Goal: Task Accomplishment & Management: Complete application form

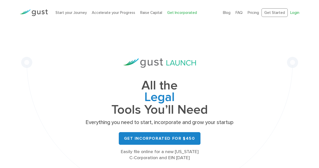
click at [292, 14] on link "Login" at bounding box center [294, 12] width 9 height 5
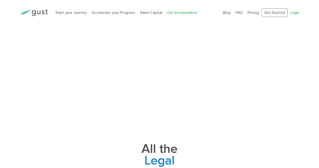
click at [295, 11] on link "Login" at bounding box center [294, 12] width 9 height 5
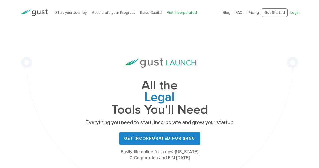
click at [295, 12] on link "Login" at bounding box center [294, 12] width 9 height 5
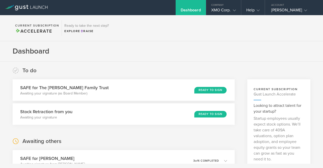
click at [139, 50] on section "Dashboard" at bounding box center [161, 51] width 323 height 20
click at [201, 90] on div "Ready to Sign" at bounding box center [212, 89] width 33 height 7
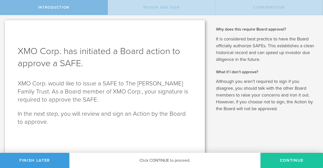
click at [294, 158] on button "Continue" at bounding box center [291, 159] width 63 height 15
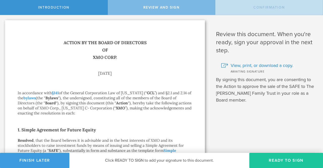
click at [283, 154] on button "Ready to Sign" at bounding box center [286, 159] width 74 height 15
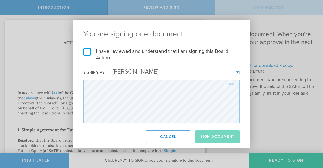
click at [88, 52] on label "I have reviewed and understand that I am signing this Board Action." at bounding box center [161, 54] width 156 height 13
click at [0, 0] on input "I have reviewed and understand that I am signing this Board Action." at bounding box center [0, 0] width 0 height 0
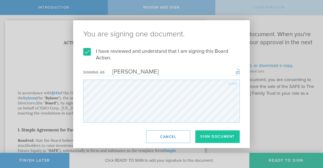
click at [209, 135] on button "Sign Document" at bounding box center [217, 136] width 44 height 13
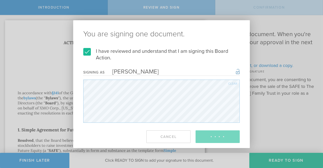
click at [181, 18] on div "You are signing one document. I have reviewed and understand that I am signing …" at bounding box center [161, 84] width 323 height 168
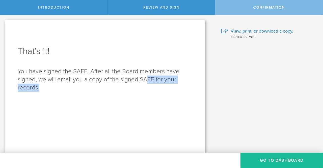
drag, startPoint x: 146, startPoint y: 78, endPoint x: 144, endPoint y: 117, distance: 39.9
click at [144, 117] on div "That's it! You have signed the SAFE. After all the Board members have signed, w…" at bounding box center [105, 86] width 200 height 132
click at [150, 117] on div "That's it! You have signed the SAFE. After all the Board members have signed, w…" at bounding box center [105, 86] width 200 height 132
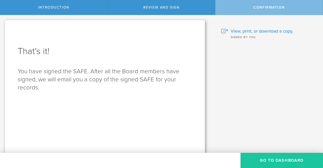
click at [267, 159] on button "Go to Dashboard" at bounding box center [281, 159] width 82 height 15
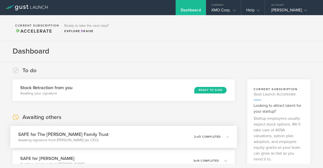
click at [92, 132] on h3 "SAFE for The [PERSON_NAME] Family Trust" at bounding box center [63, 134] width 90 height 7
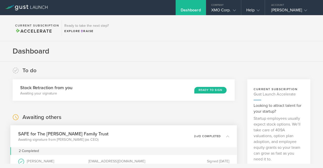
click at [226, 136] on icon at bounding box center [227, 135] width 3 height 3
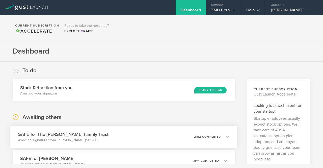
click at [87, 132] on h3 "SAFE for The [PERSON_NAME] Family Trust" at bounding box center [63, 134] width 90 height 7
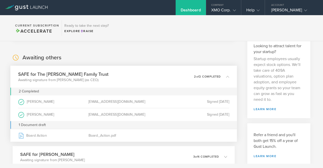
scroll to position [68, 0]
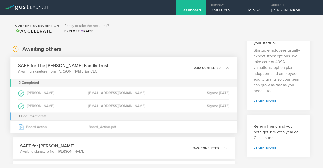
click at [109, 107] on div "[EMAIL_ADDRESS][DOMAIN_NAME]" at bounding box center [123, 105] width 70 height 13
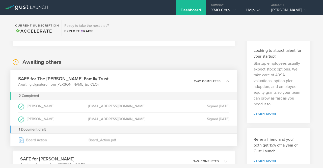
scroll to position [73, 0]
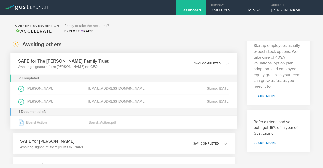
click at [226, 64] on icon at bounding box center [227, 63] width 3 height 3
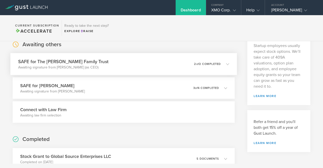
click at [226, 64] on polyline at bounding box center [227, 64] width 3 height 2
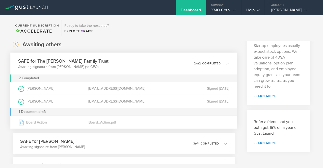
click at [56, 62] on h3 "SAFE for The Rodgers-Myers Family Trust" at bounding box center [63, 60] width 90 height 7
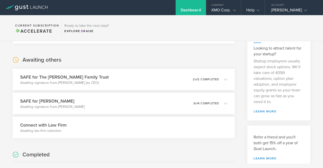
scroll to position [58, 0]
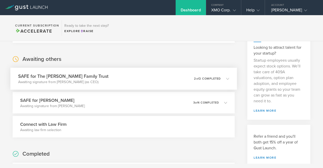
click at [222, 79] on icon at bounding box center [225, 78] width 8 height 5
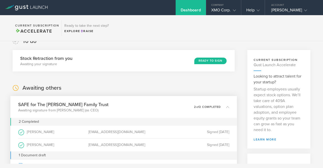
scroll to position [0, 0]
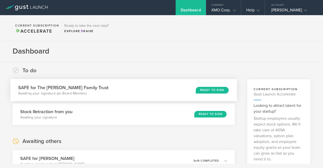
click at [204, 90] on div "Ready to Sign" at bounding box center [212, 89] width 33 height 7
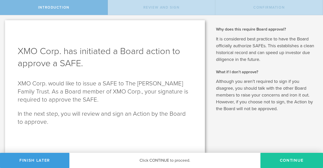
click at [290, 159] on button "Continue" at bounding box center [291, 159] width 63 height 15
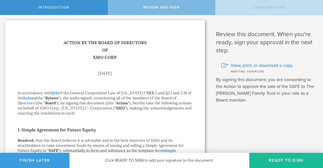
click at [290, 159] on button "Ready to Sign" at bounding box center [286, 159] width 74 height 15
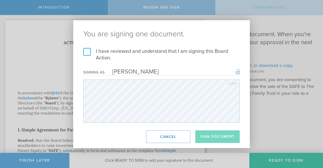
click at [88, 52] on label "I have reviewed and understand that I am signing this Board Action." at bounding box center [161, 54] width 156 height 13
click at [0, 0] on input "I have reviewed and understand that I am signing this Board Action." at bounding box center [0, 0] width 0 height 0
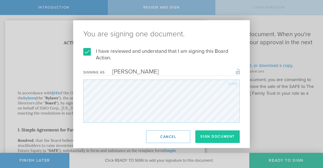
click at [209, 141] on button "Sign Document" at bounding box center [217, 136] width 44 height 13
